Goal: Information Seeking & Learning: Learn about a topic

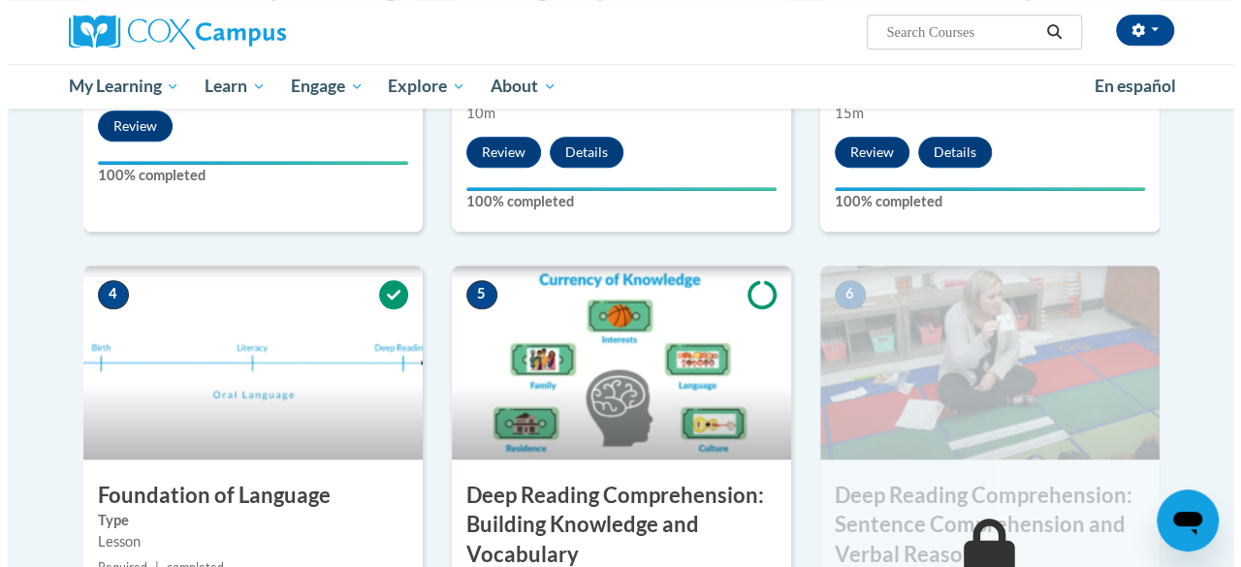
scroll to position [1067, 0]
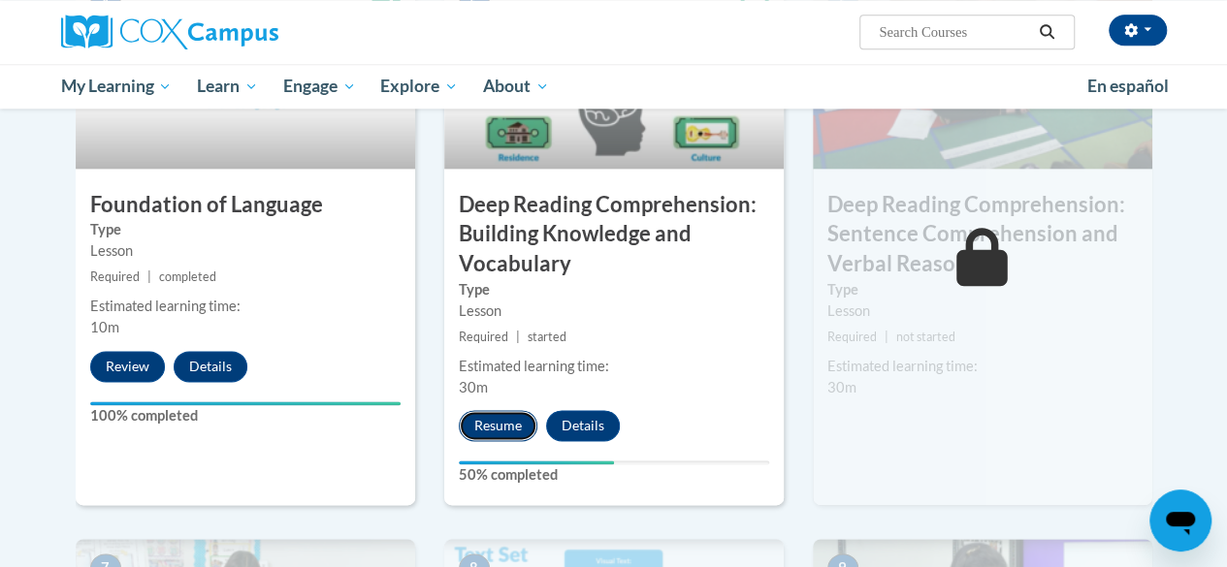
click at [481, 433] on button "Resume" at bounding box center [498, 425] width 79 height 31
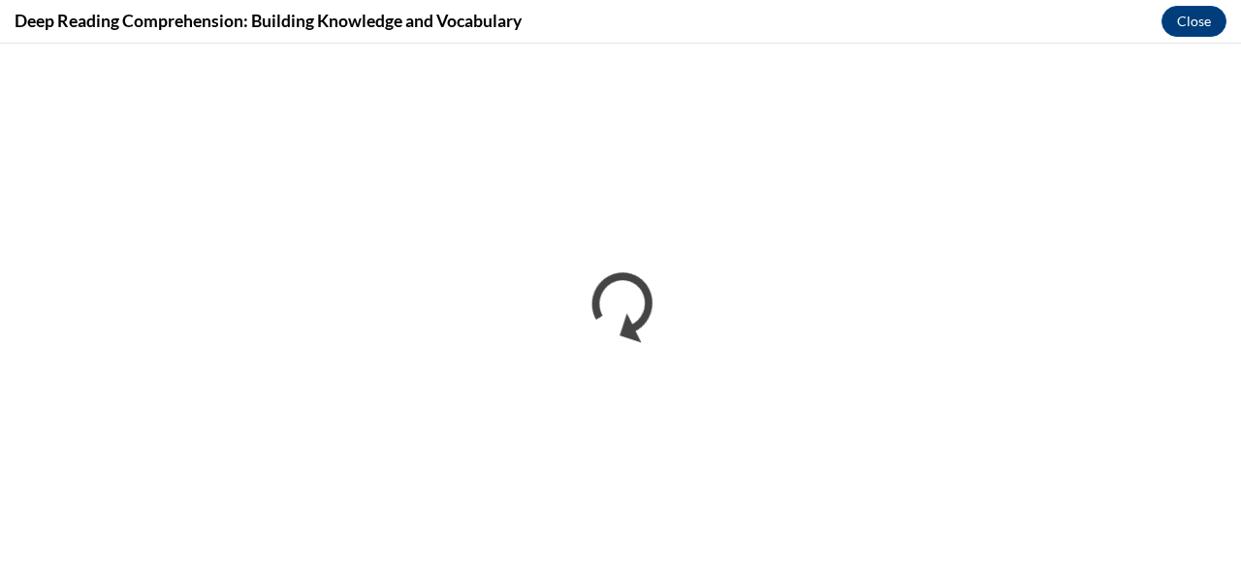
scroll to position [0, 0]
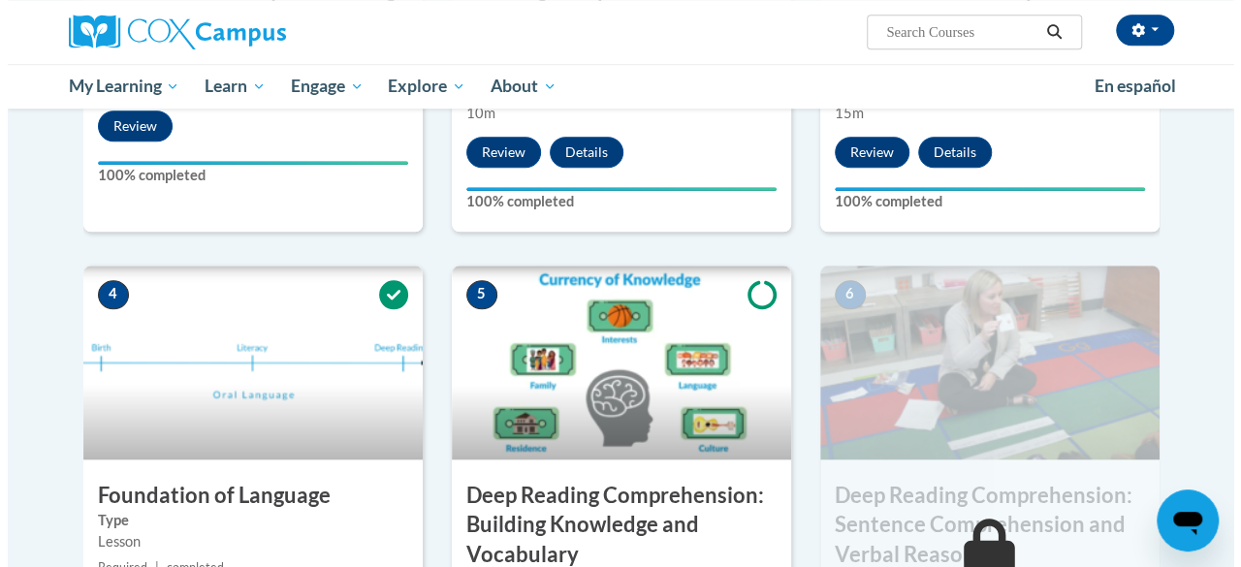
scroll to position [1164, 0]
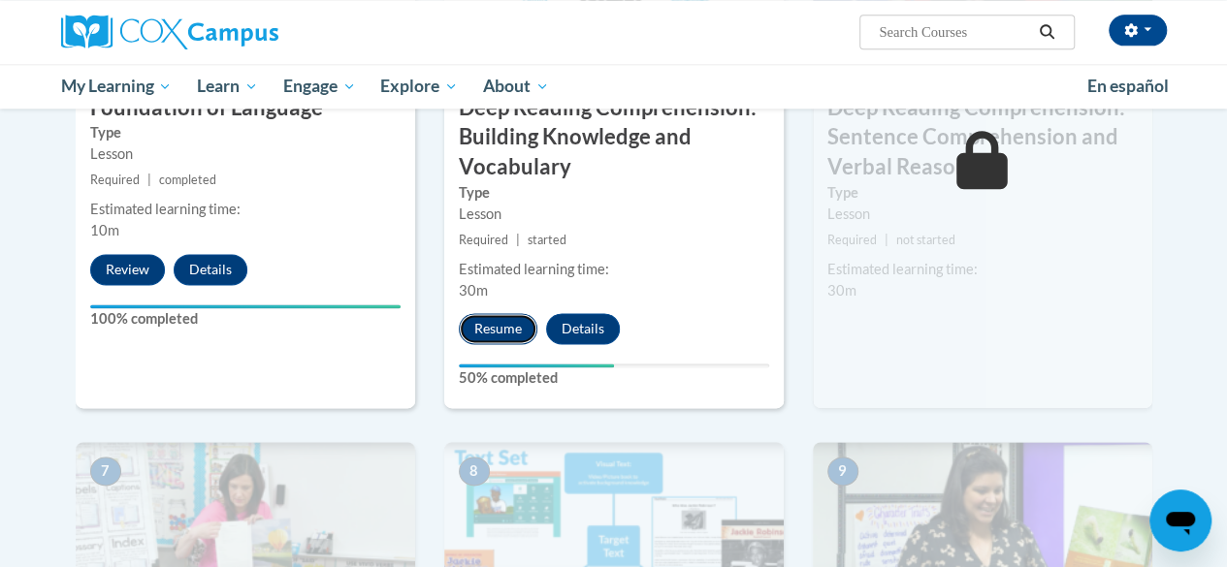
click at [467, 334] on button "Resume" at bounding box center [498, 328] width 79 height 31
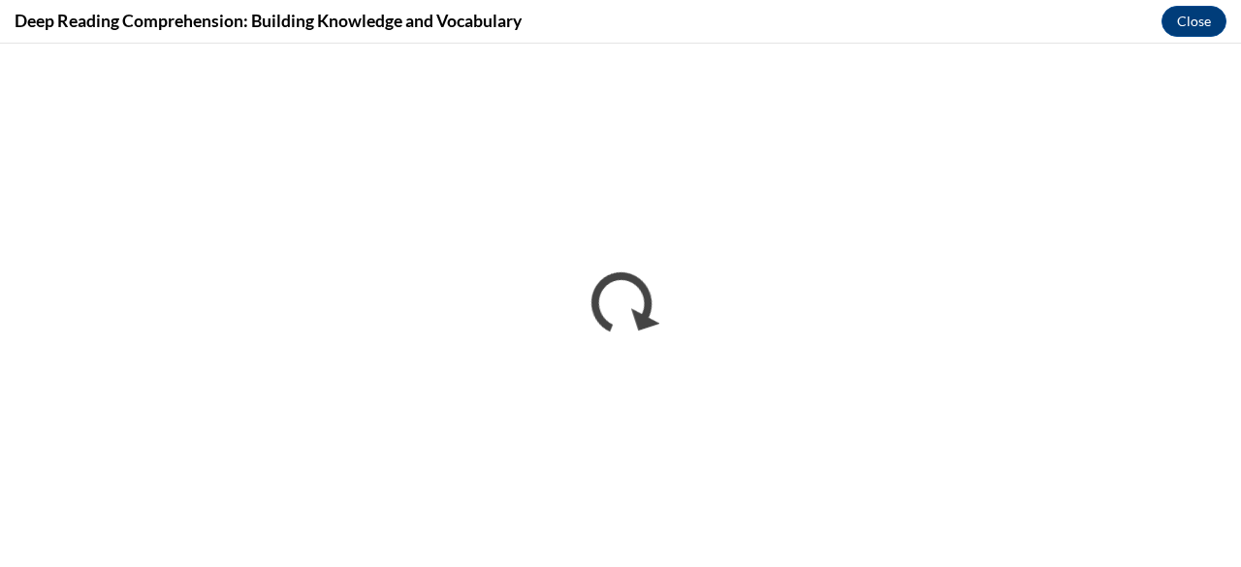
scroll to position [0, 0]
